Goal: Information Seeking & Learning: Learn about a topic

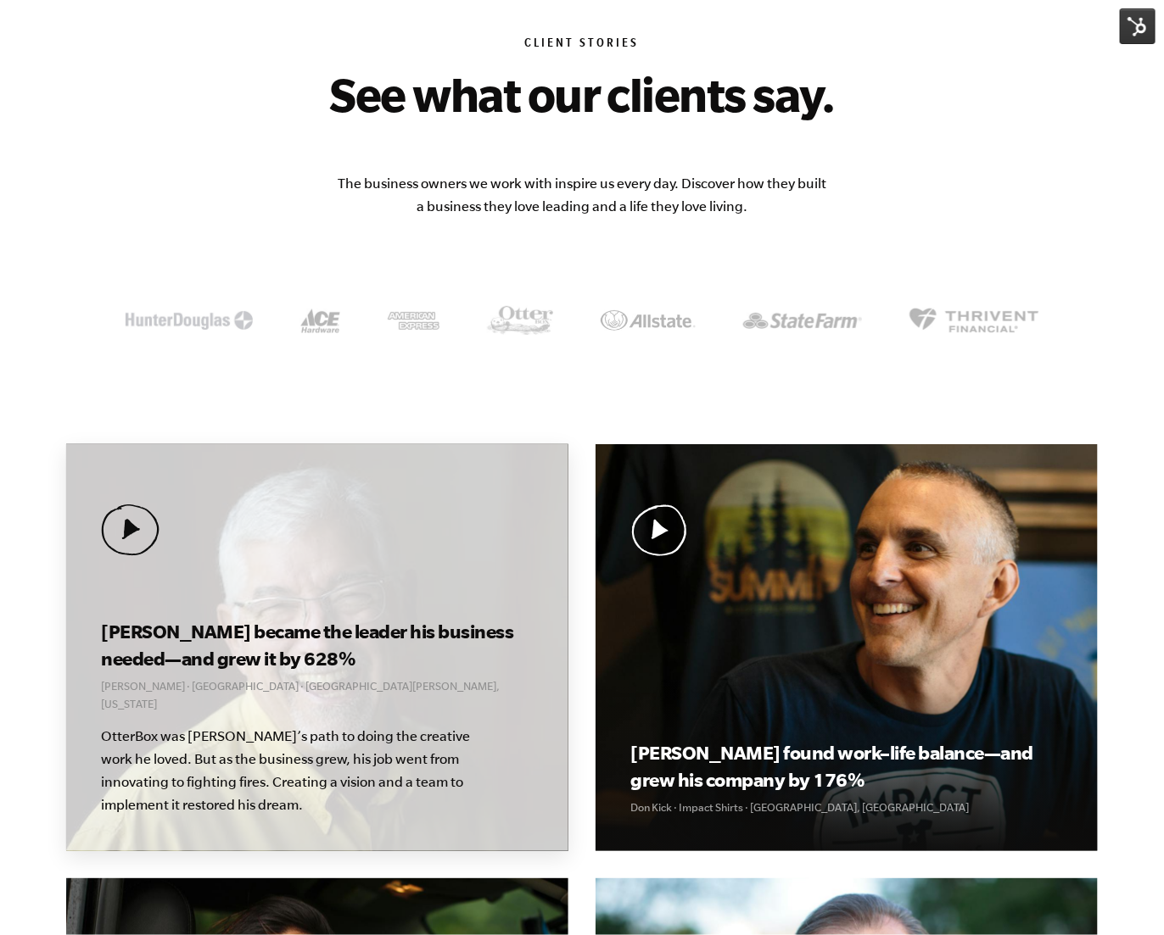
click at [365, 578] on div "[PERSON_NAME] became the leader his business needed—and grew it by 628% [PERSON…" at bounding box center [317, 647] width 502 height 407
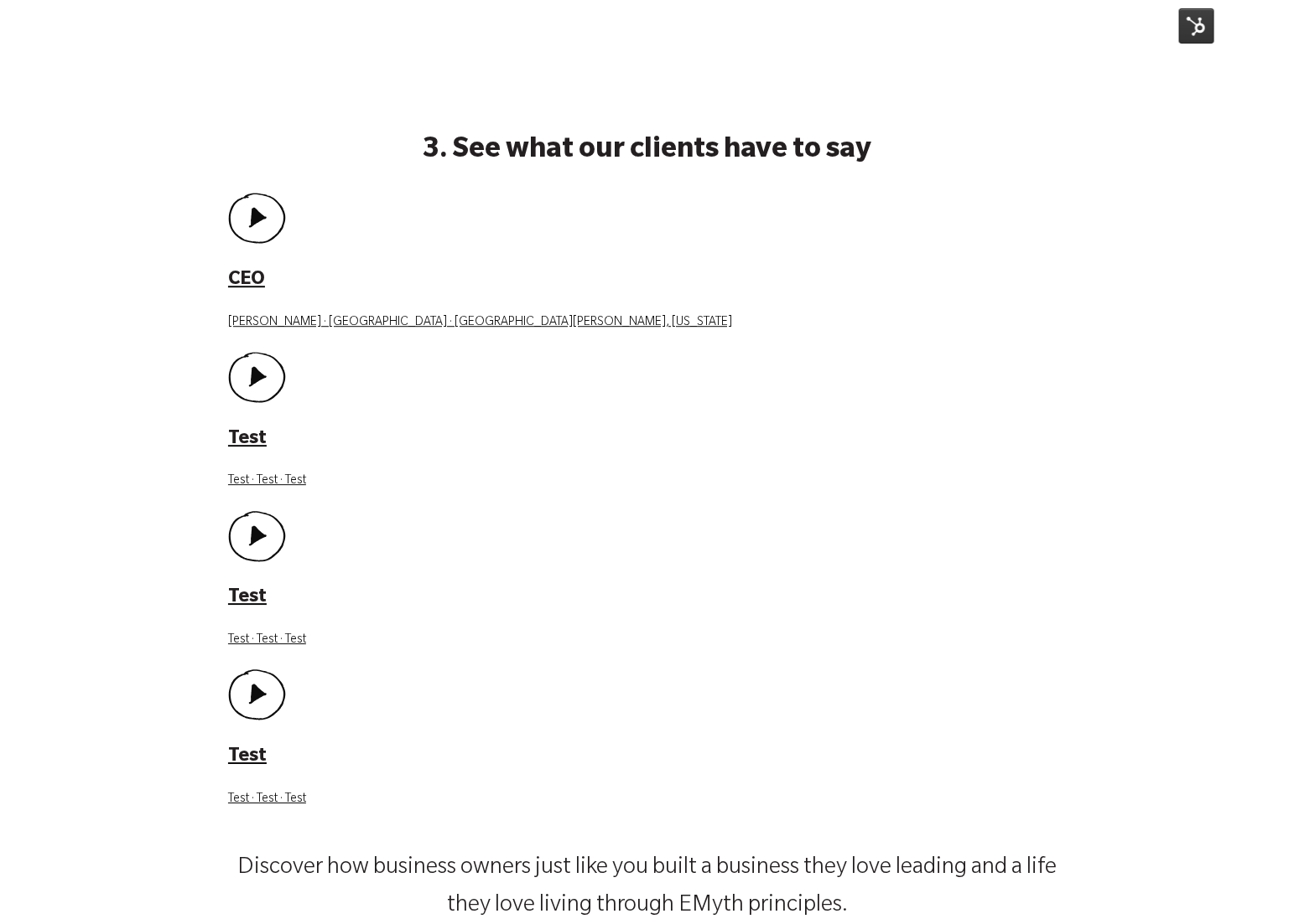
scroll to position [1584, 0]
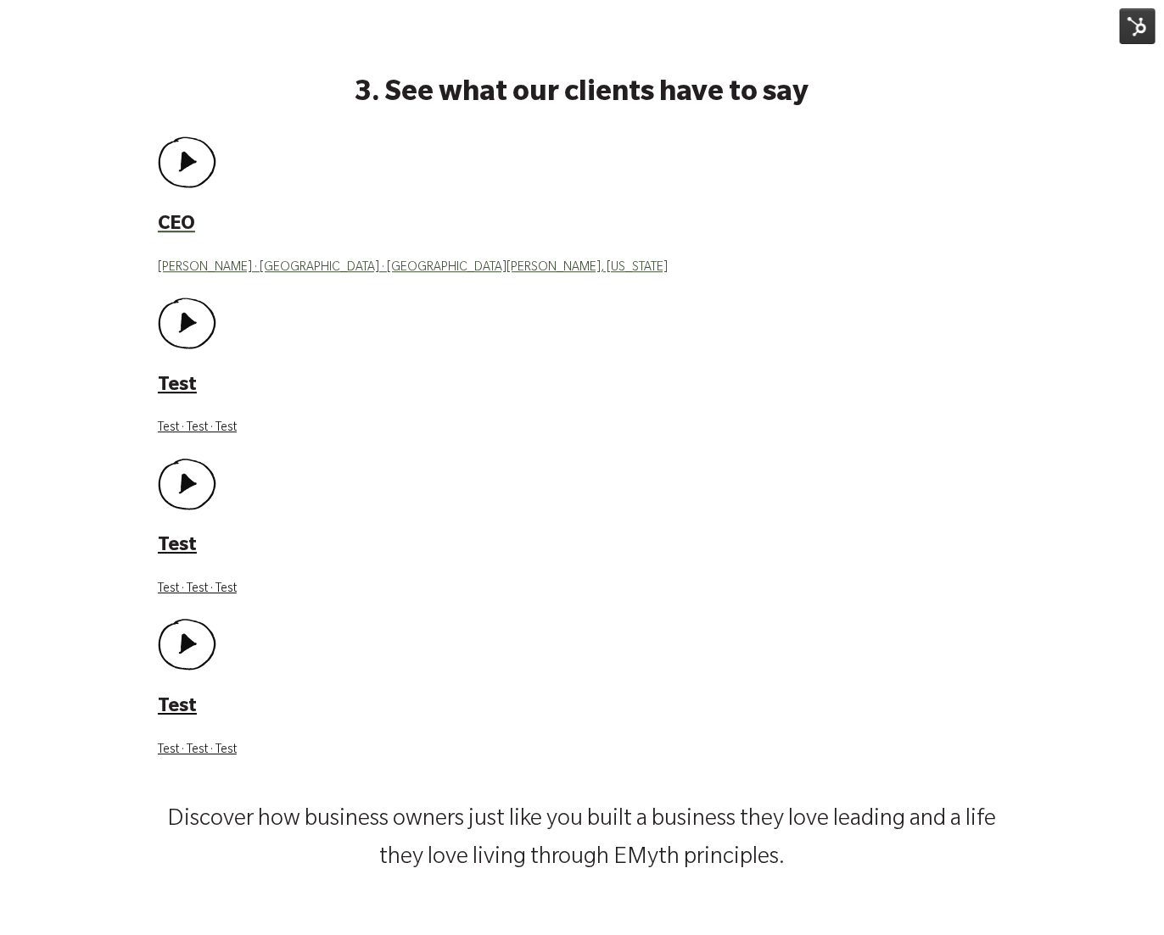
click at [220, 215] on h3 "CEO" at bounding box center [582, 226] width 848 height 26
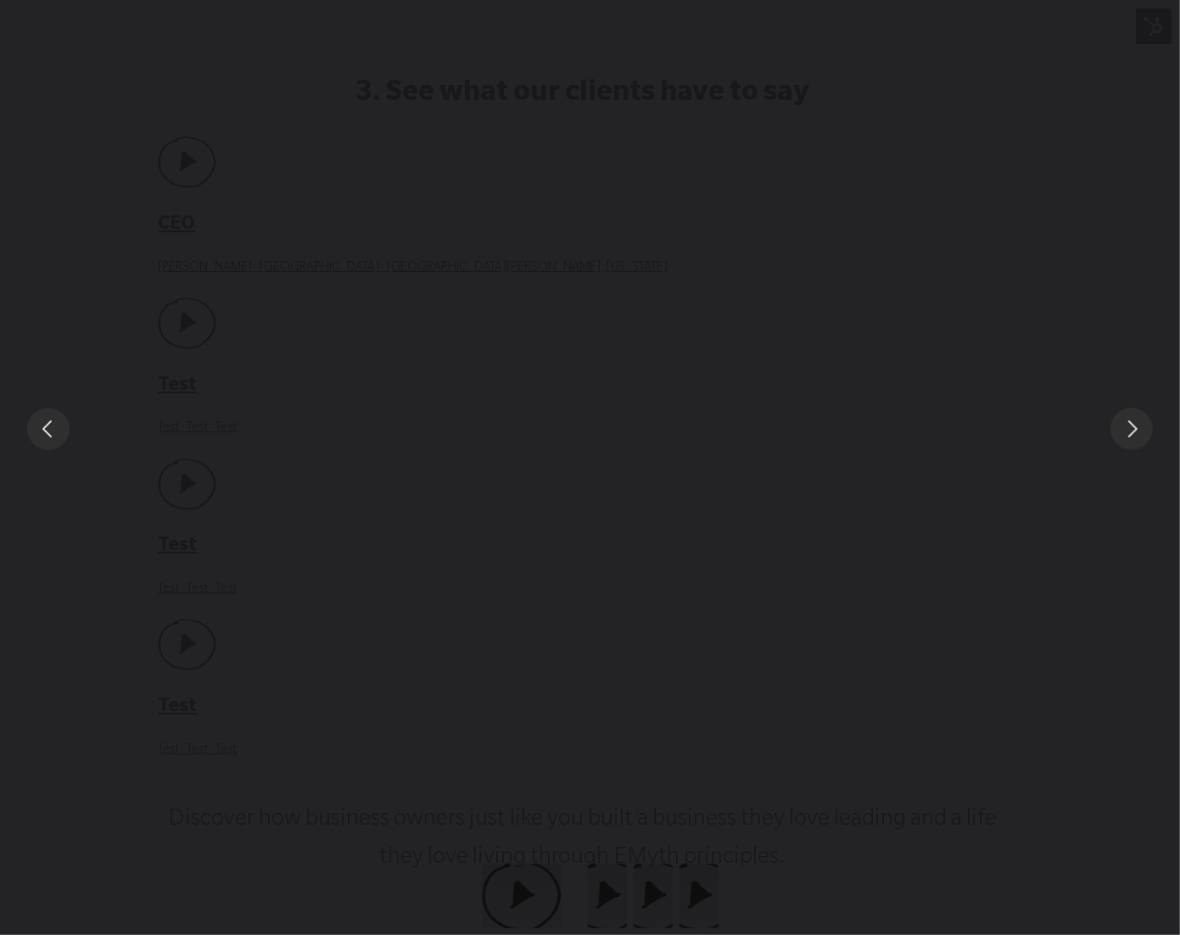
click at [526, 224] on div "You can close this modal content with the ESC key" at bounding box center [590, 428] width 1180 height 857
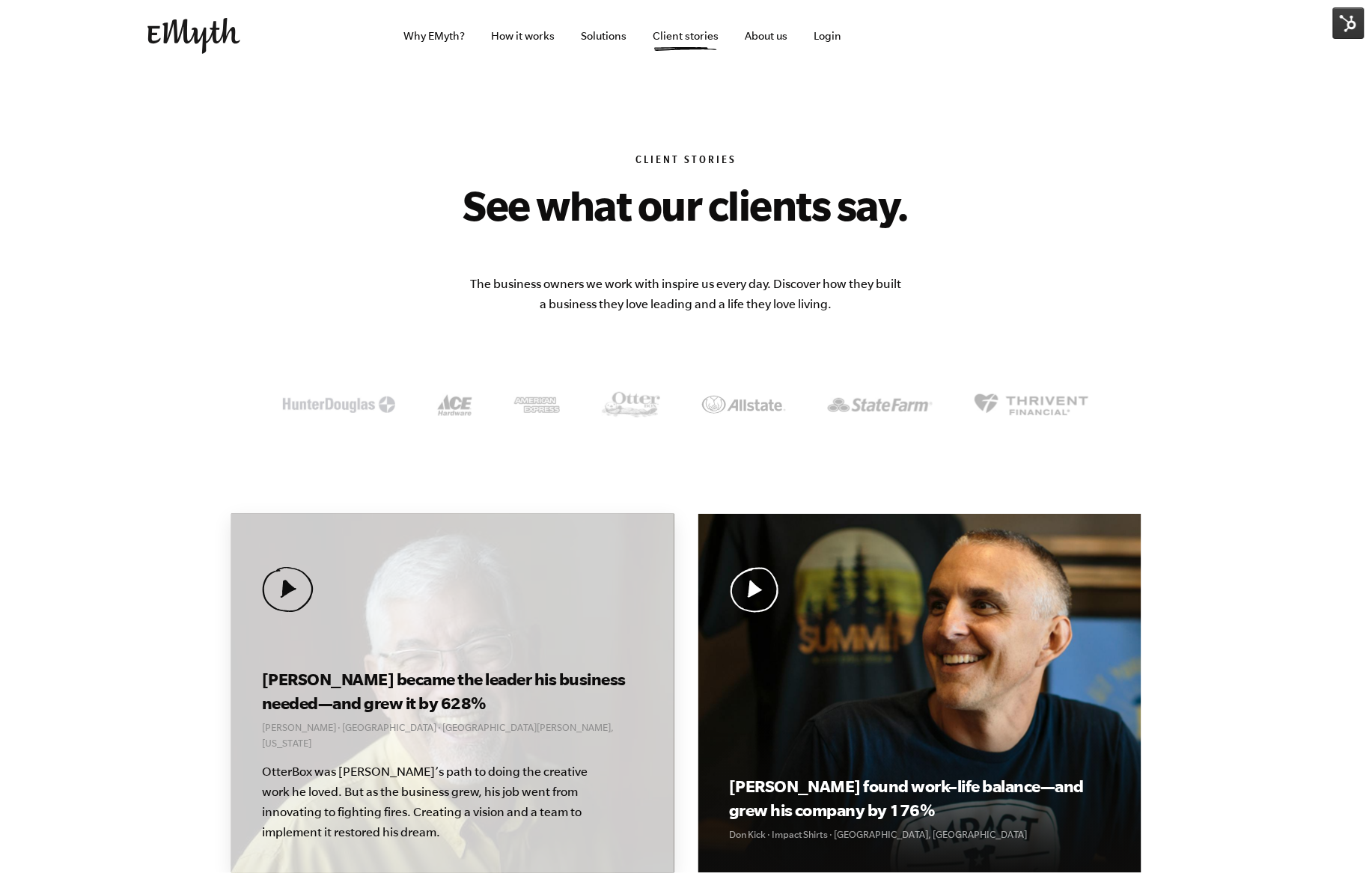
click at [354, 713] on h3 "Curt became the leader his business needed—and grew it by 628%" at bounding box center [453, 691] width 381 height 48
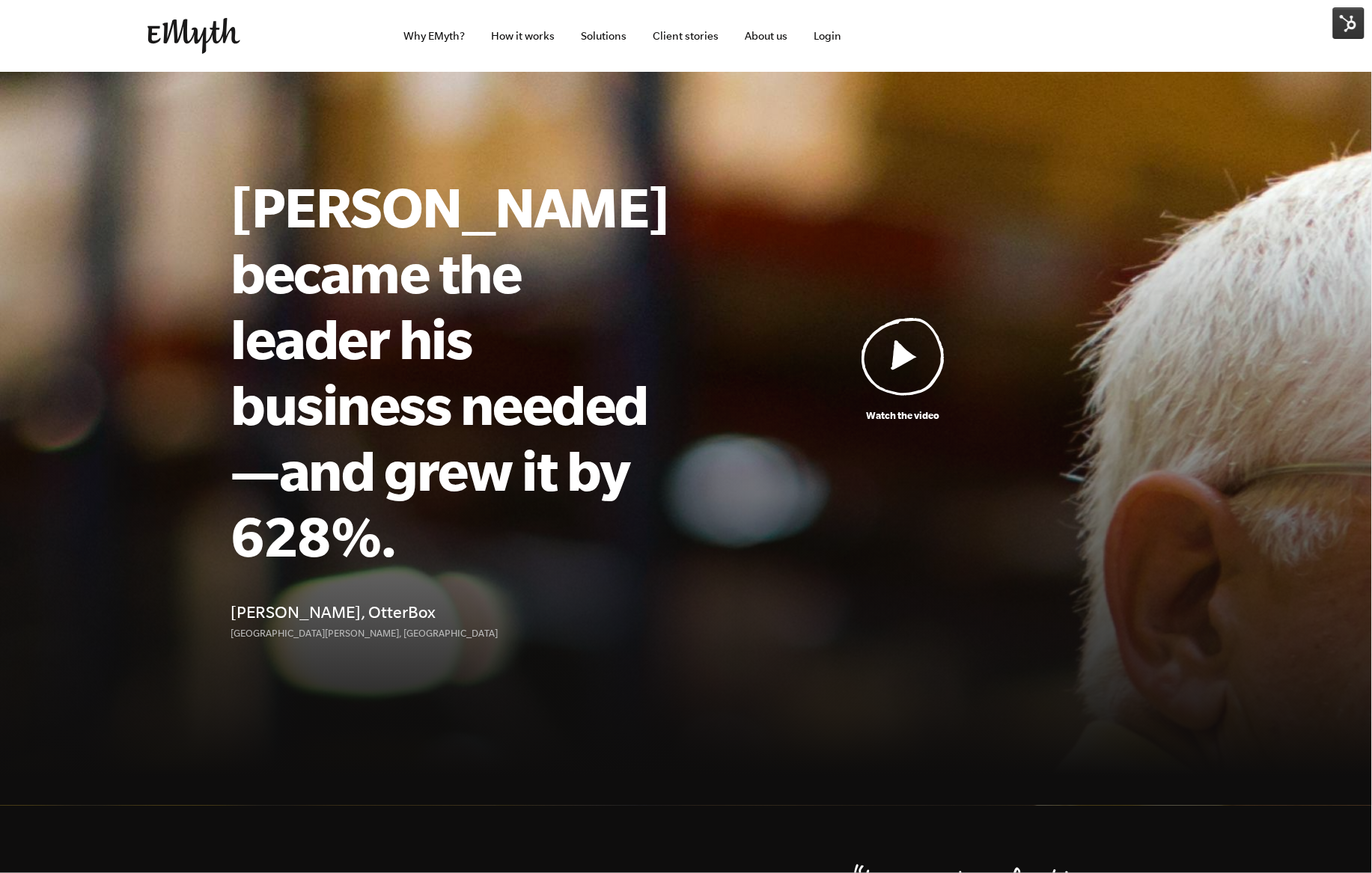
click at [453, 379] on h1 "Curt became the leader his business needed—and grew it by 628%." at bounding box center [448, 371] width 434 height 395
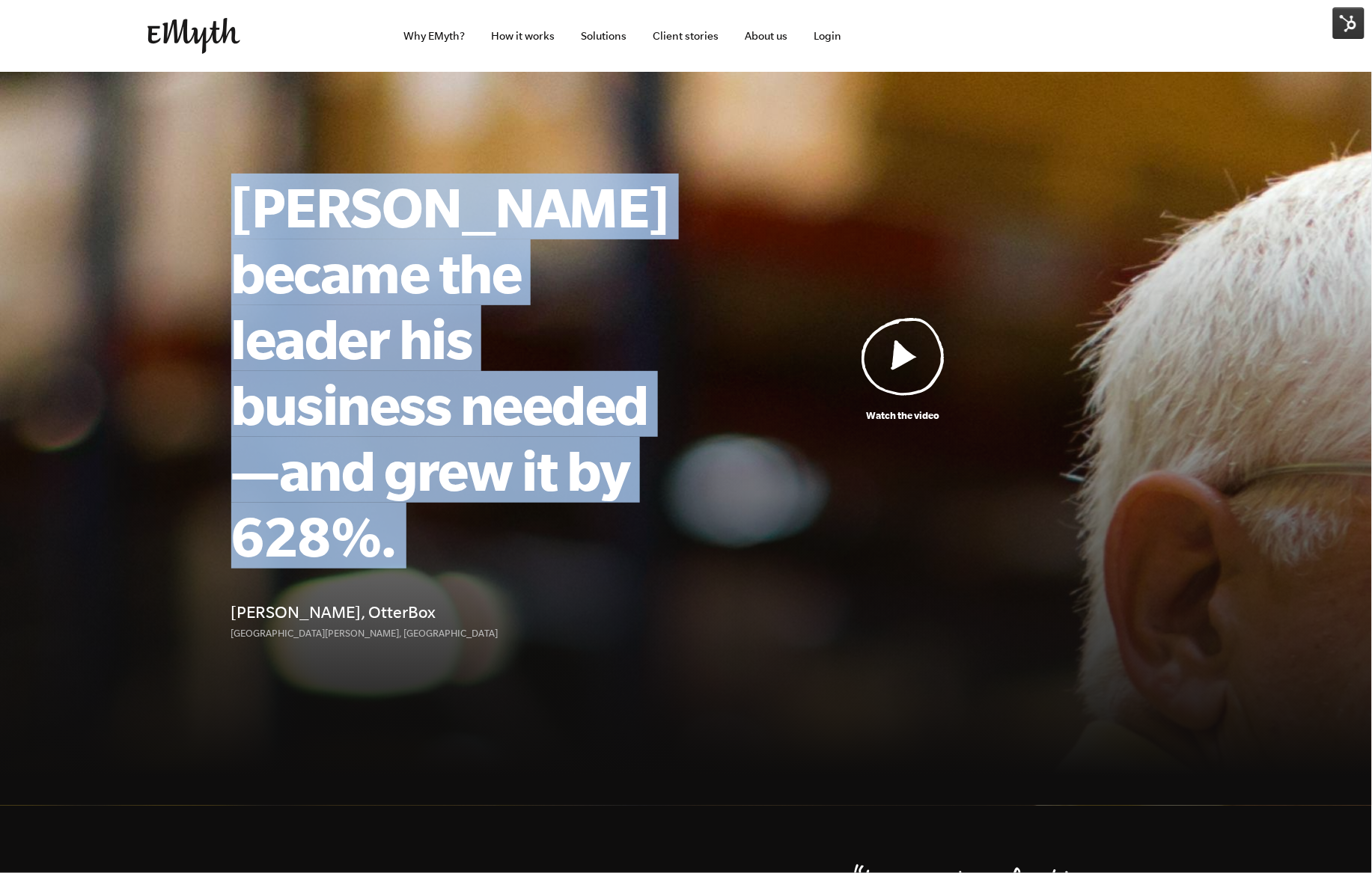
click at [453, 379] on h1 "Curt became the leader his business needed—and grew it by 628%." at bounding box center [448, 371] width 434 height 395
copy div "Curt became the leader his business needed—and grew it by 628%."
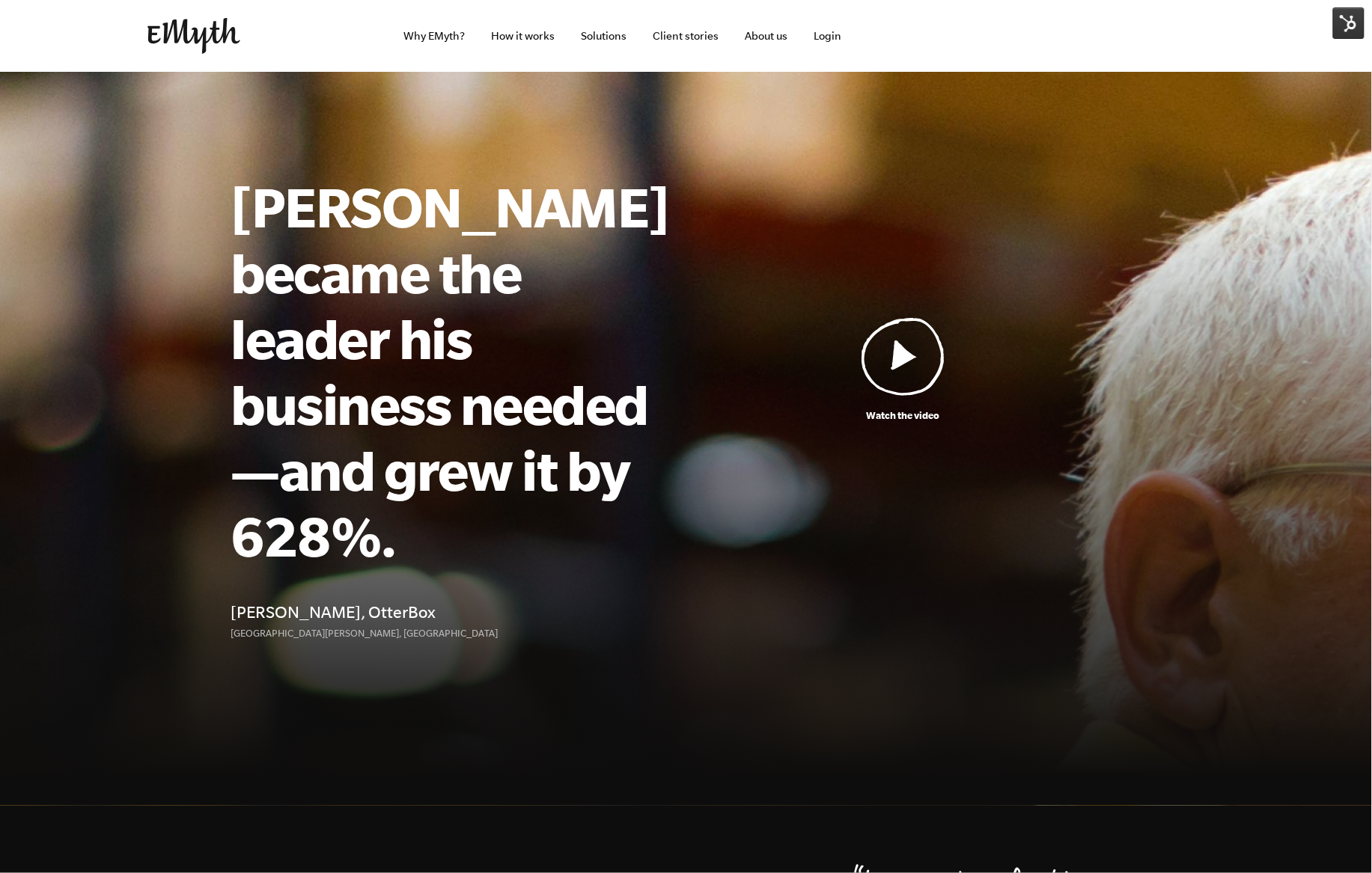
click at [439, 625] on p "Fort Collins, CO" at bounding box center [448, 633] width 434 height 16
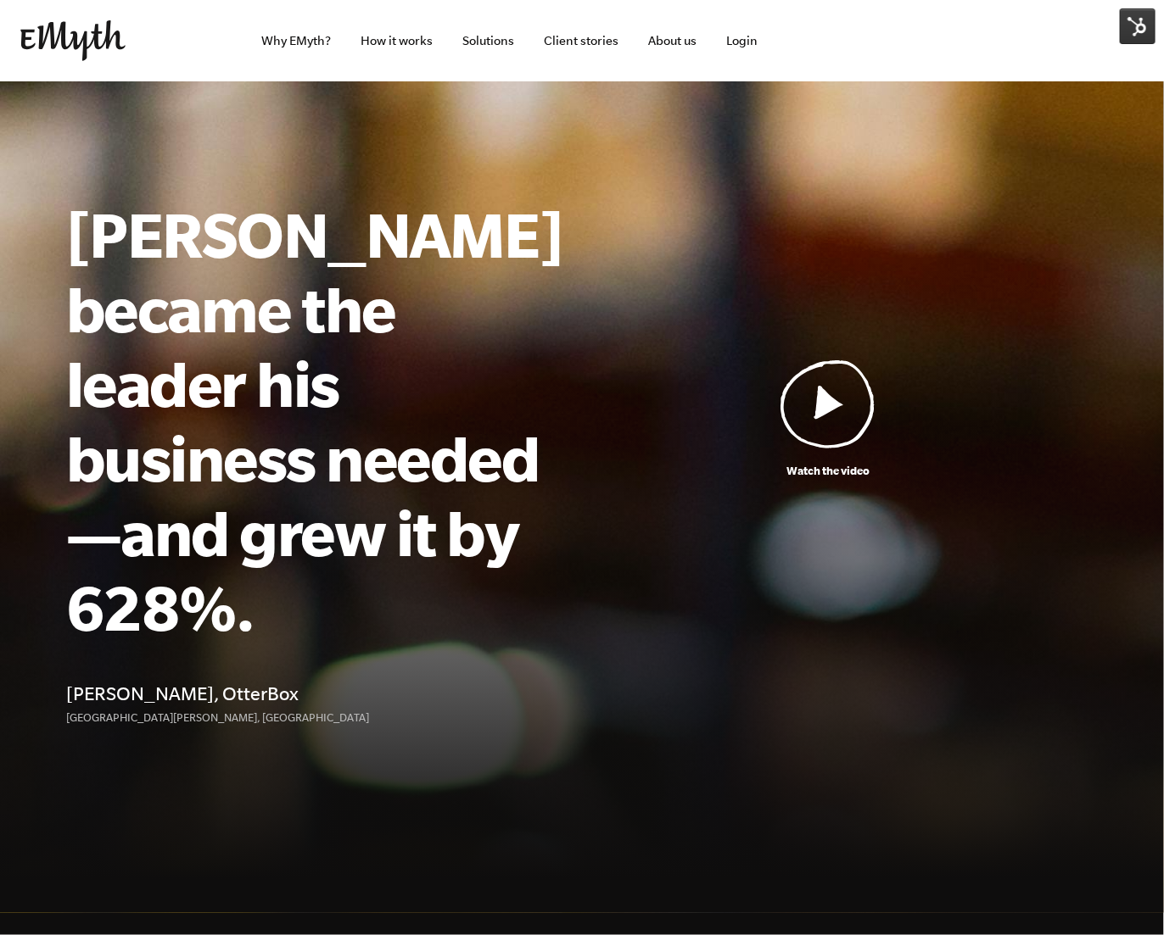
click at [895, 407] on link "Watch the video" at bounding box center [827, 420] width 539 height 120
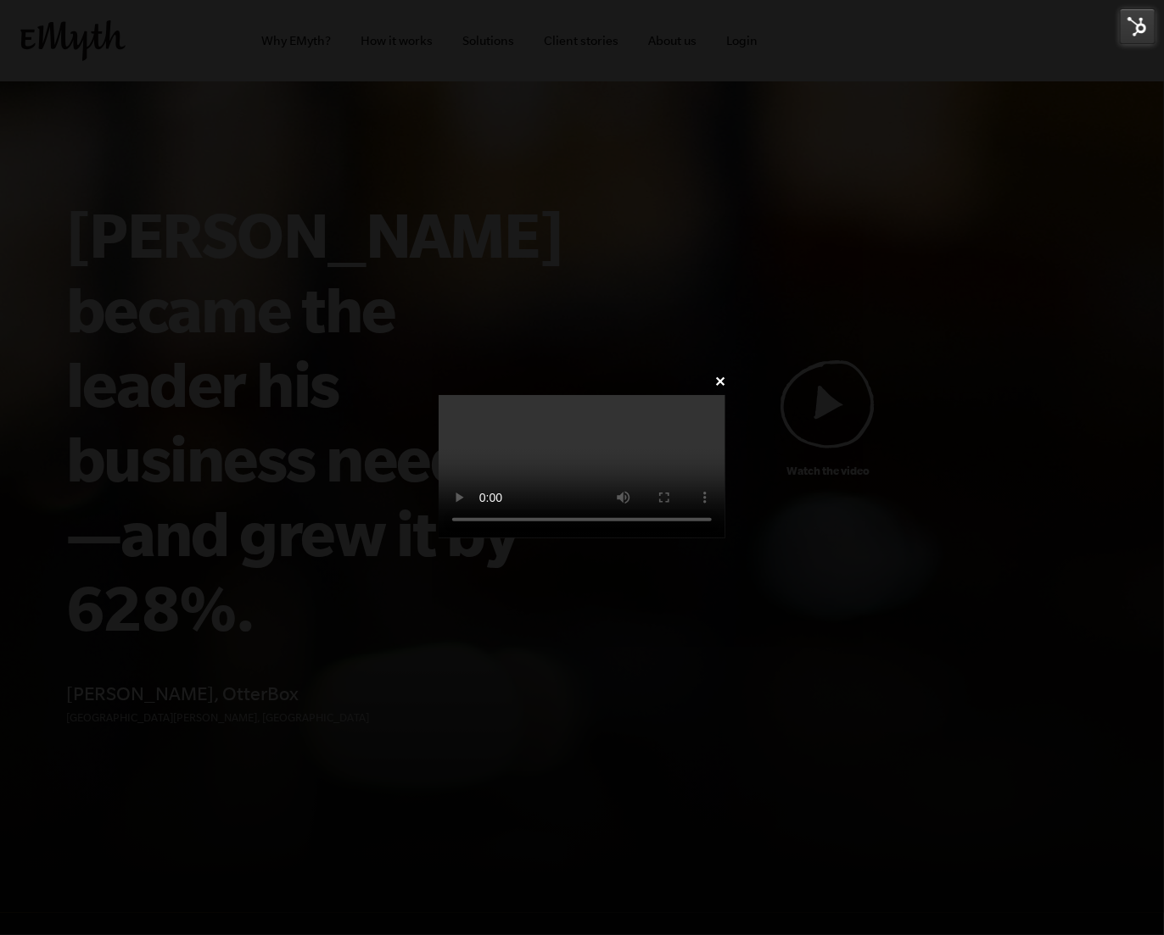
click at [725, 395] on video at bounding box center [581, 466] width 287 height 143
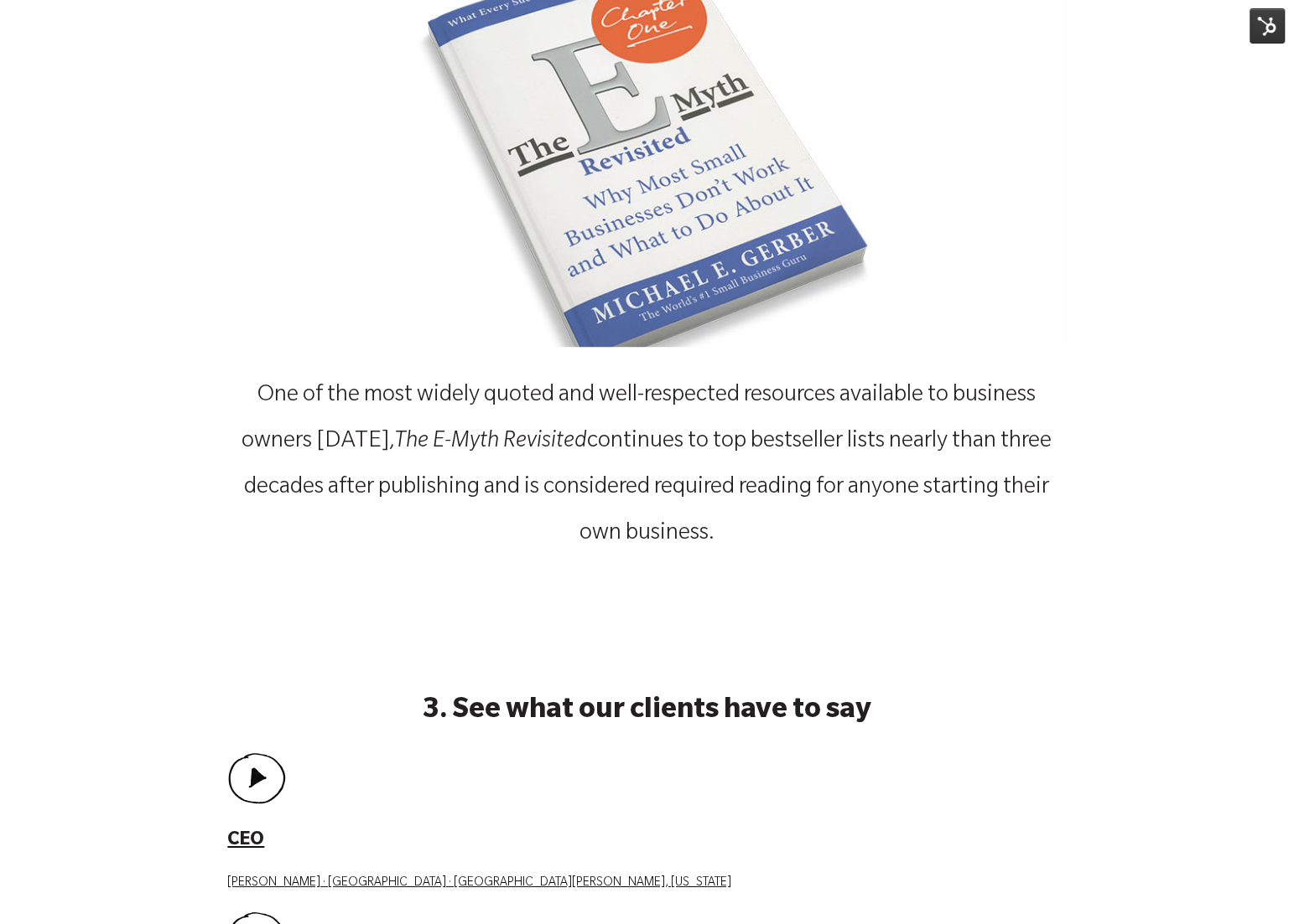
scroll to position [1414, 0]
